Goal: Information Seeking & Learning: Learn about a topic

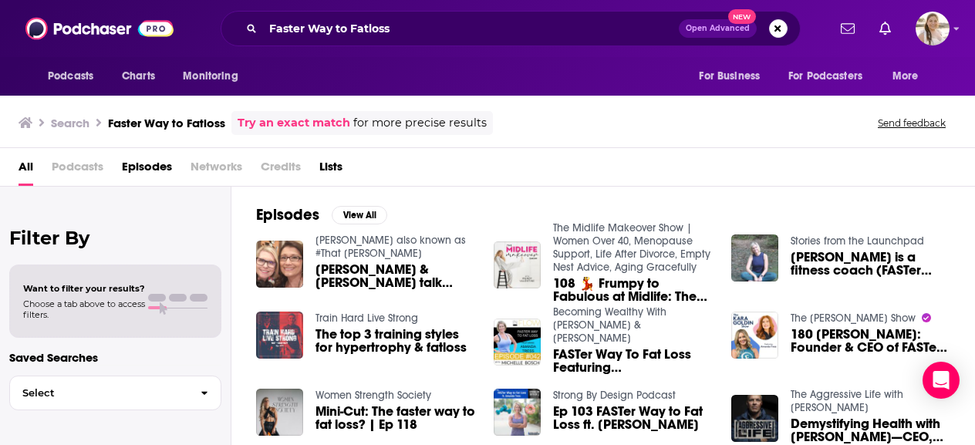
scroll to position [154, 0]
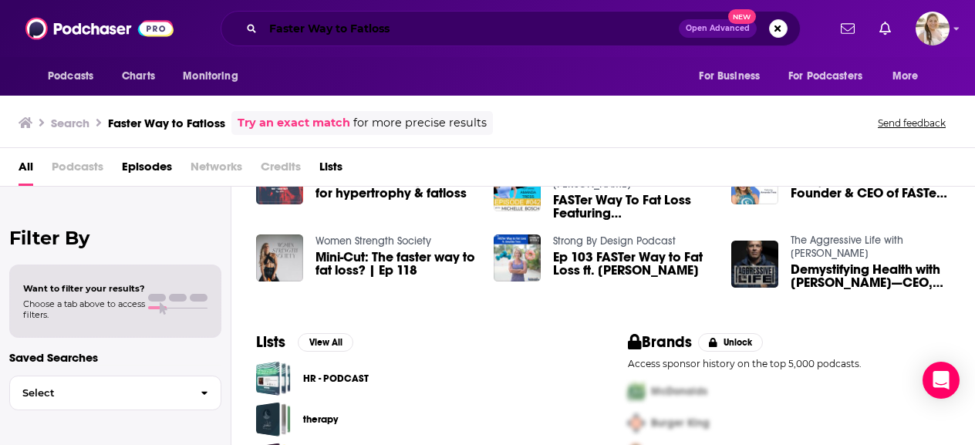
click at [400, 22] on input "Faster Way to Fatloss" at bounding box center [471, 28] width 416 height 25
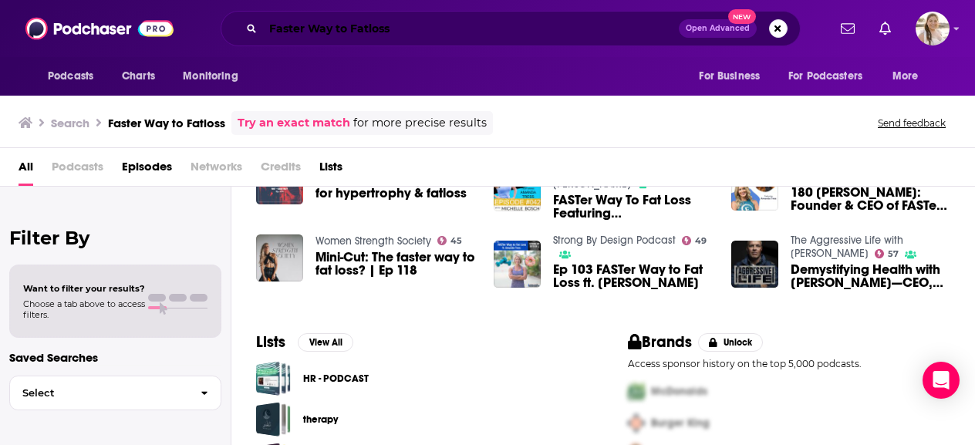
click at [577, 39] on input "Faster Way to Fatloss" at bounding box center [471, 28] width 416 height 25
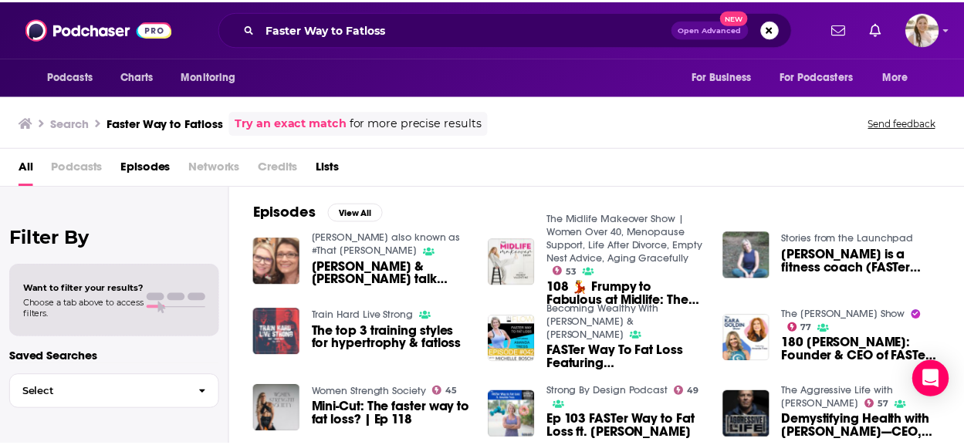
scroll to position [0, 0]
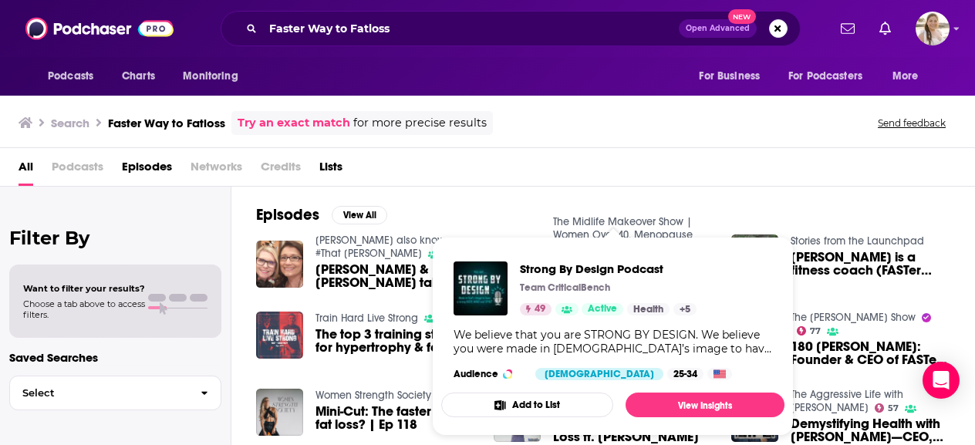
click at [606, 397] on div "Podcasts Charts Monitoring Faster Way to Fatloss Open Advanced New For Business…" at bounding box center [487, 222] width 975 height 445
click at [596, 269] on span "Strong By Design Podcast" at bounding box center [608, 269] width 177 height 15
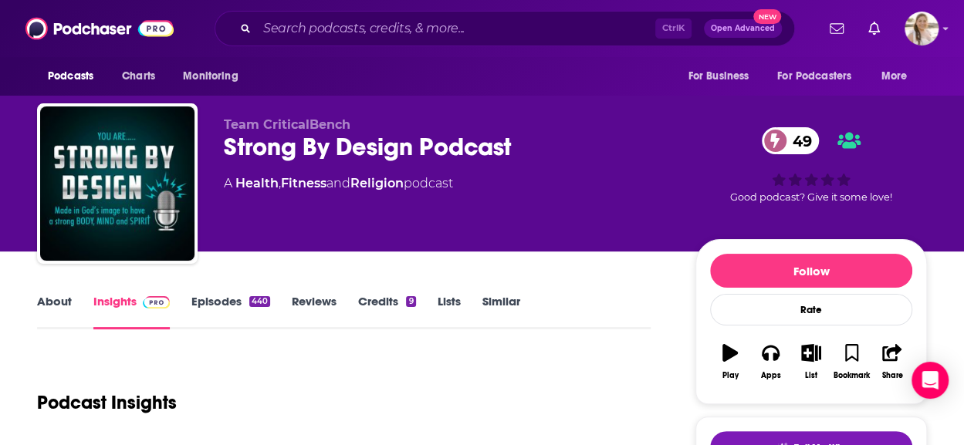
click at [337, 37] on input "Search podcasts, credits, & more..." at bounding box center [456, 28] width 398 height 25
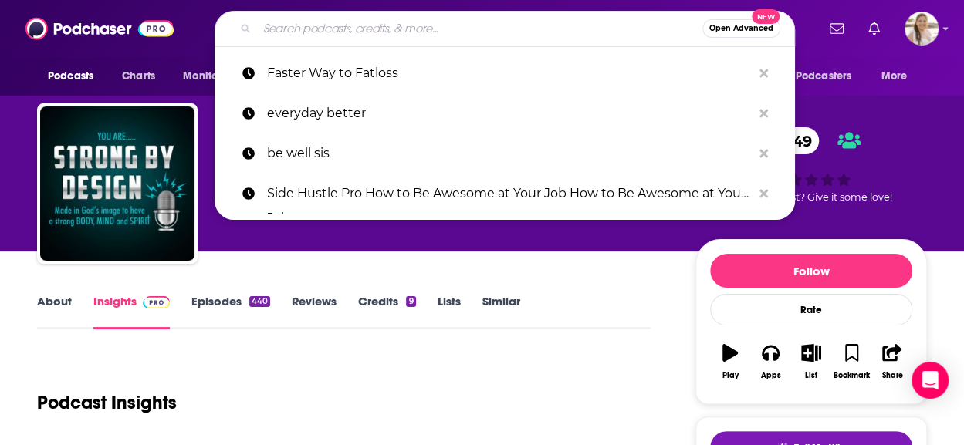
paste input "Whole Life Healing with [PERSON_NAME]"
type input "Whole Life Healing with [PERSON_NAME]"
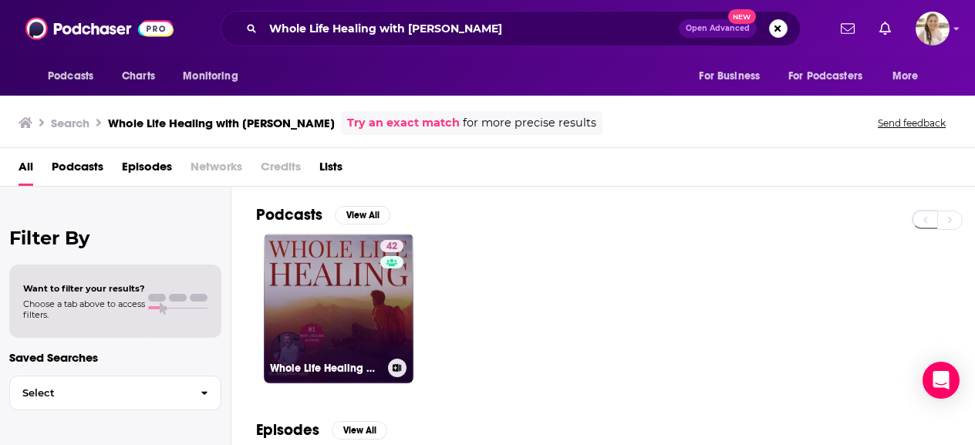
click at [370, 294] on link "42 Whole Life Healing w/ Dr Alex Loyd" at bounding box center [339, 309] width 150 height 150
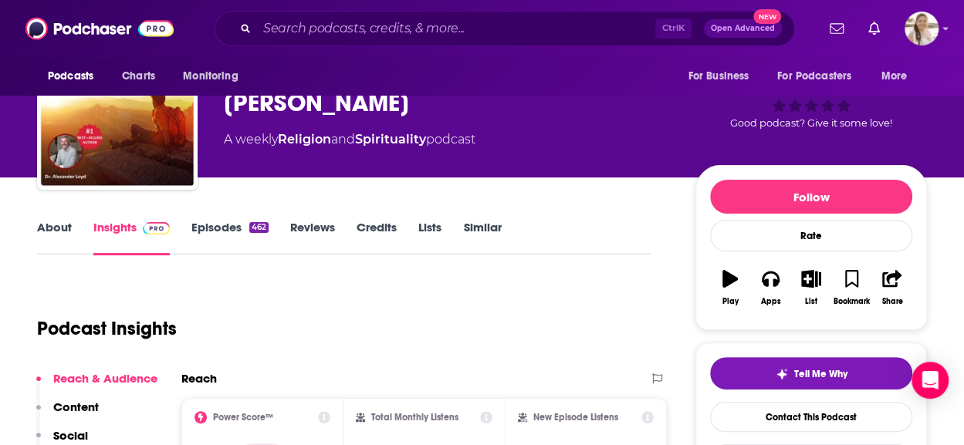
scroll to position [154, 0]
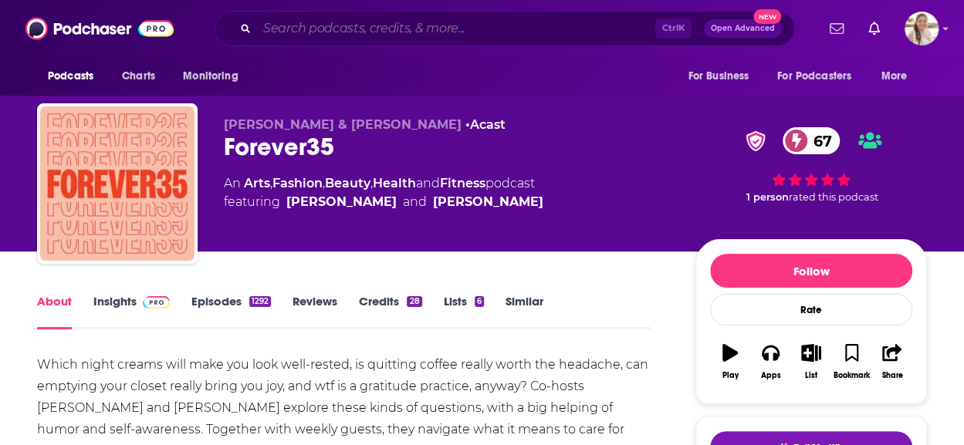
click at [390, 28] on input "Search podcasts, credits, & more..." at bounding box center [456, 28] width 398 height 25
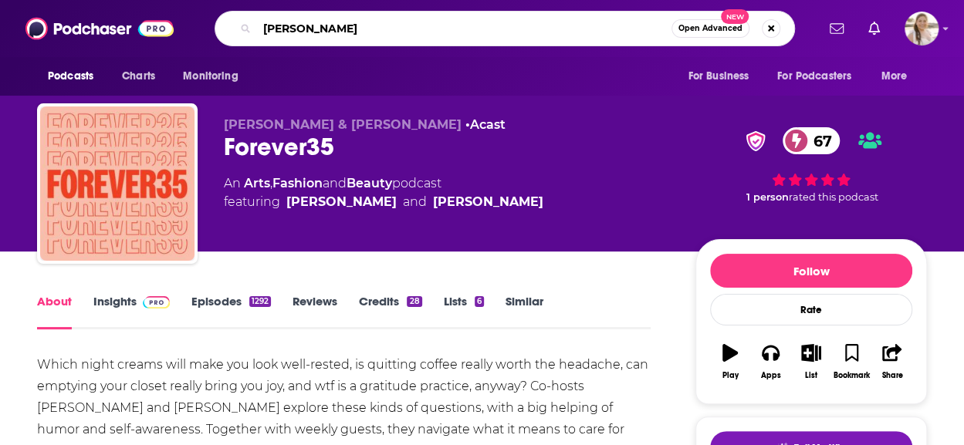
type input "[PERSON_NAME]"
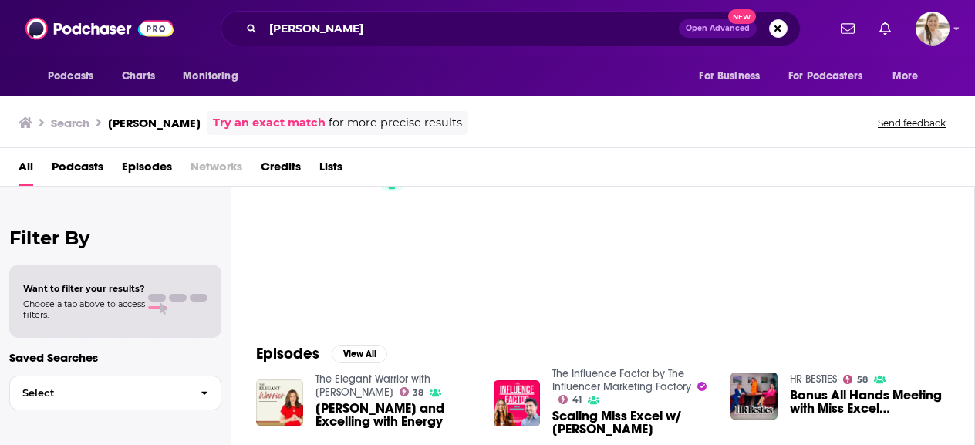
scroll to position [154, 0]
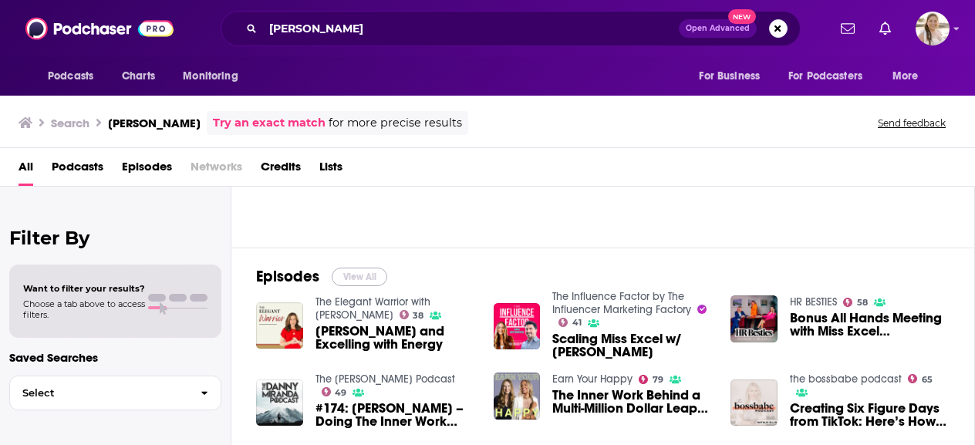
click at [367, 268] on button "View All" at bounding box center [360, 277] width 56 height 19
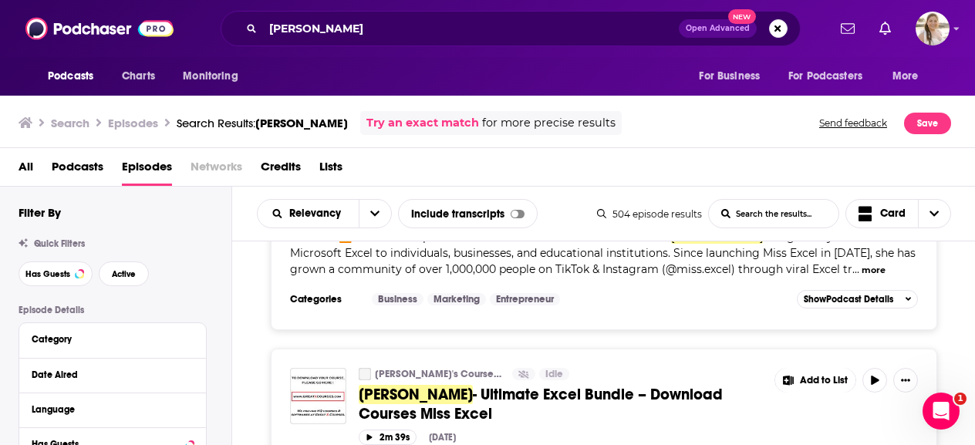
scroll to position [4937, 0]
